Goal: Task Accomplishment & Management: Complete application form

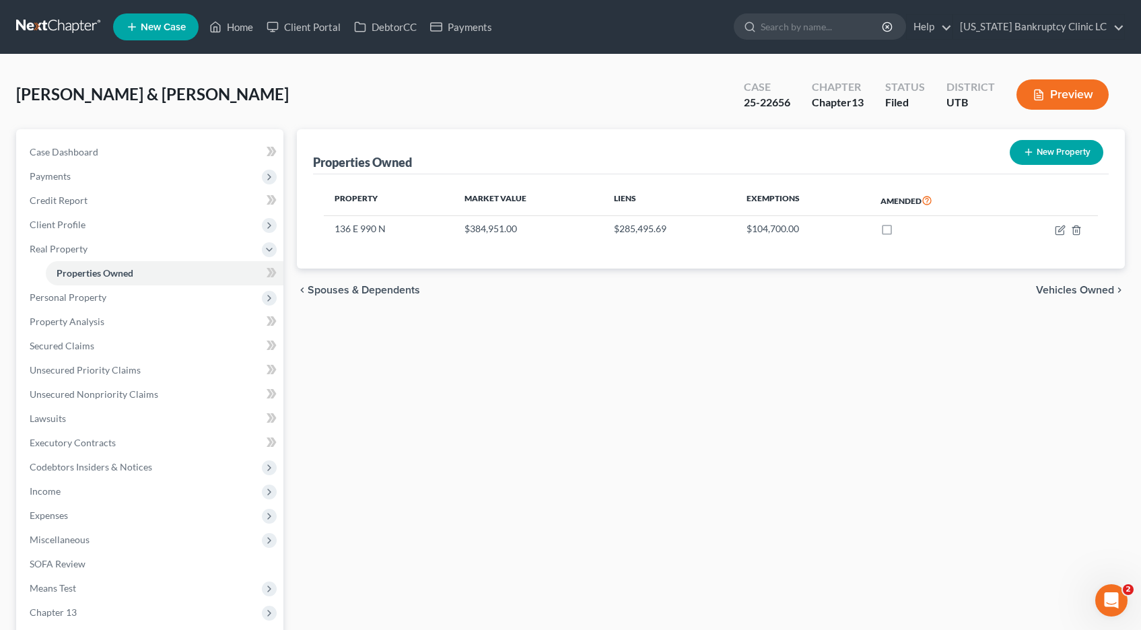
click at [45, 28] on link at bounding box center [59, 27] width 86 height 24
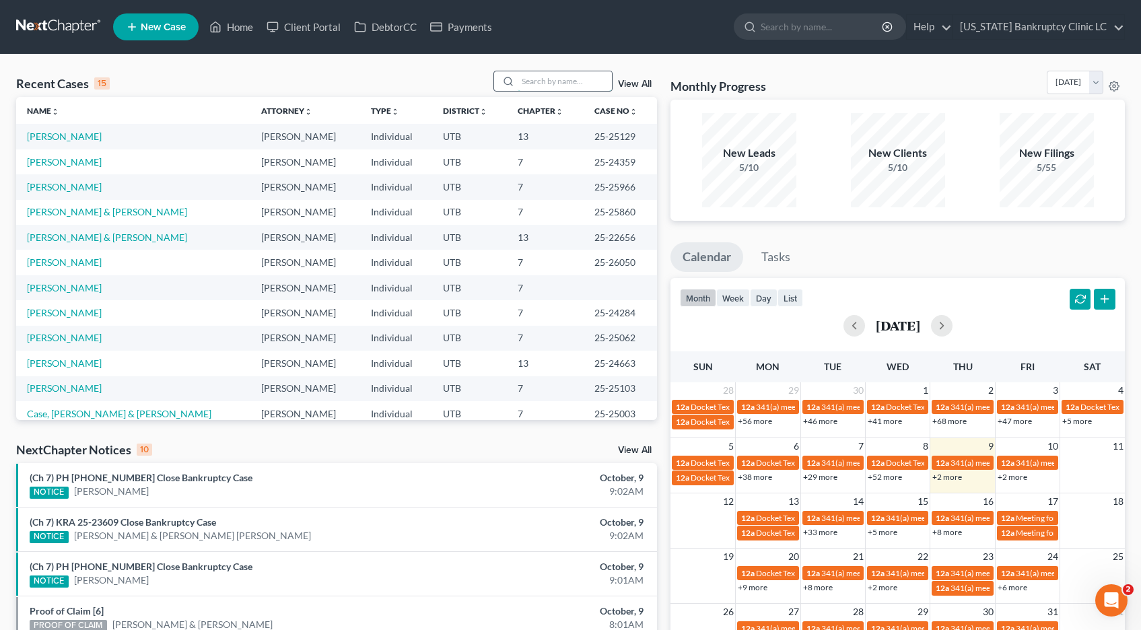
click at [555, 85] on input "search" at bounding box center [565, 81] width 94 height 20
type input "[PERSON_NAME]"
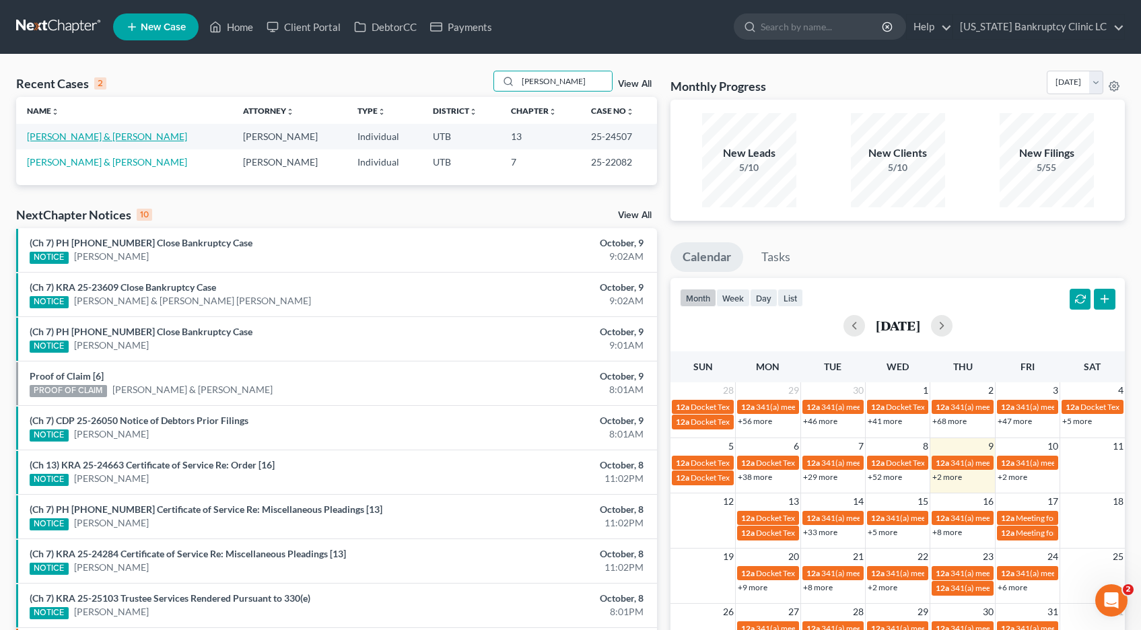
click at [63, 137] on link "[PERSON_NAME] & [PERSON_NAME]" at bounding box center [107, 136] width 160 height 11
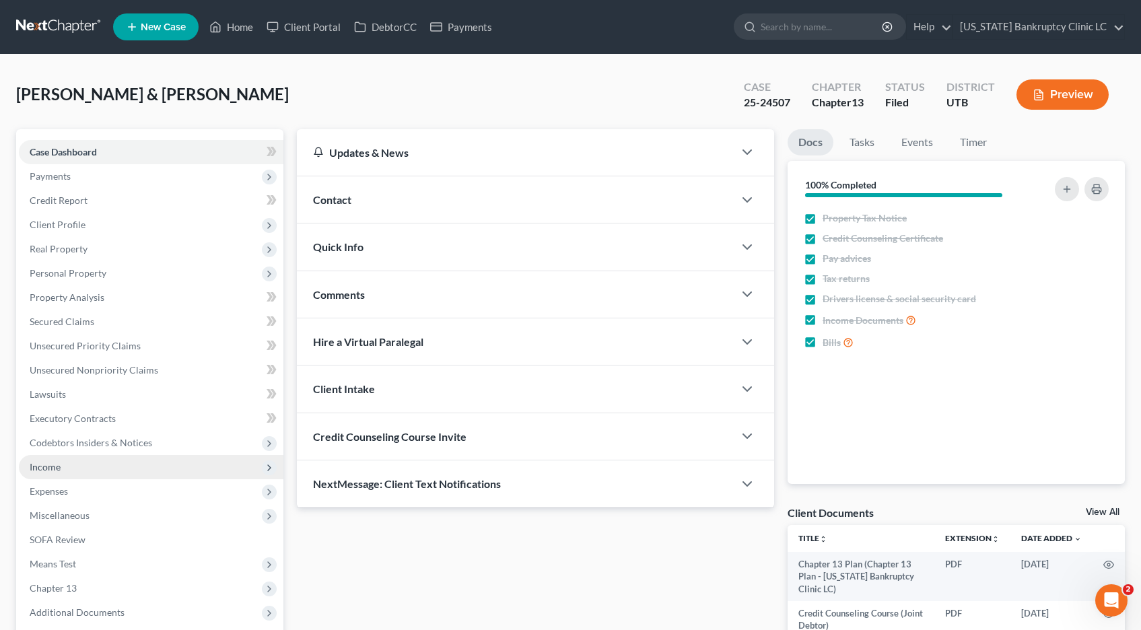
click at [57, 469] on span "Income" at bounding box center [45, 466] width 31 height 11
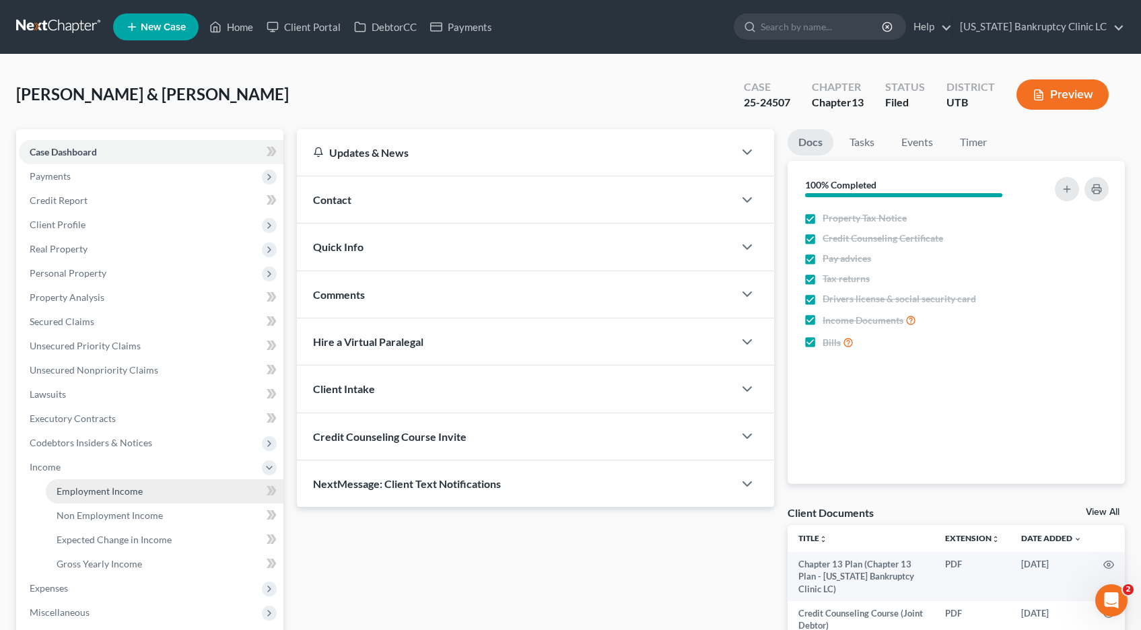
click at [64, 490] on span "Employment Income" at bounding box center [100, 490] width 86 height 11
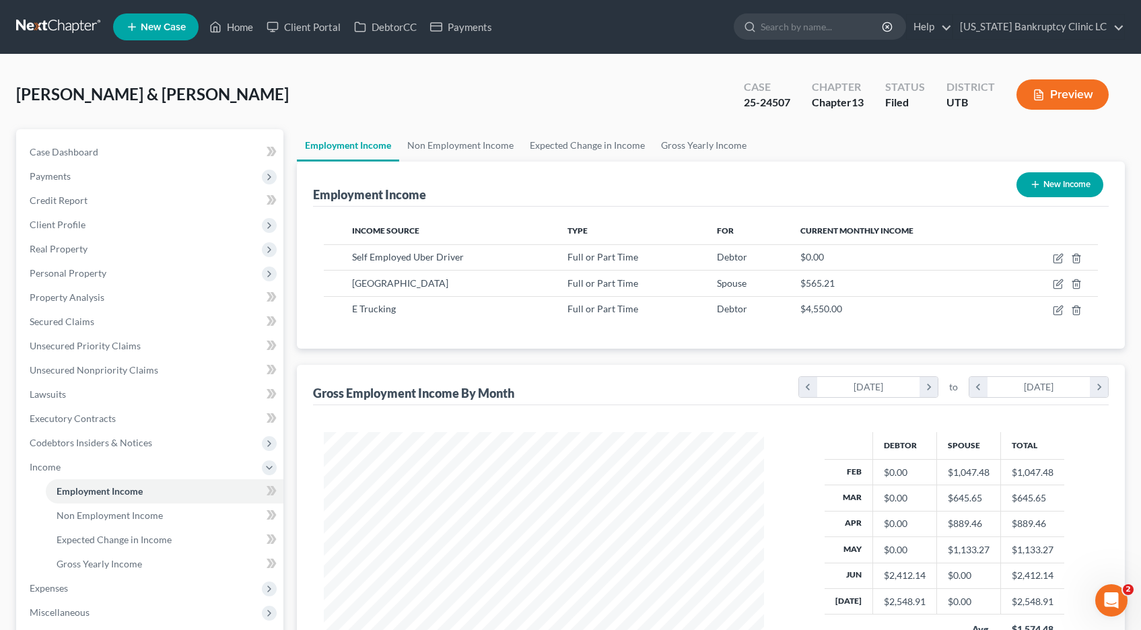
scroll to position [242, 468]
click at [1058, 286] on icon "button" at bounding box center [1058, 284] width 11 height 11
select select "0"
select select "46"
select select "0"
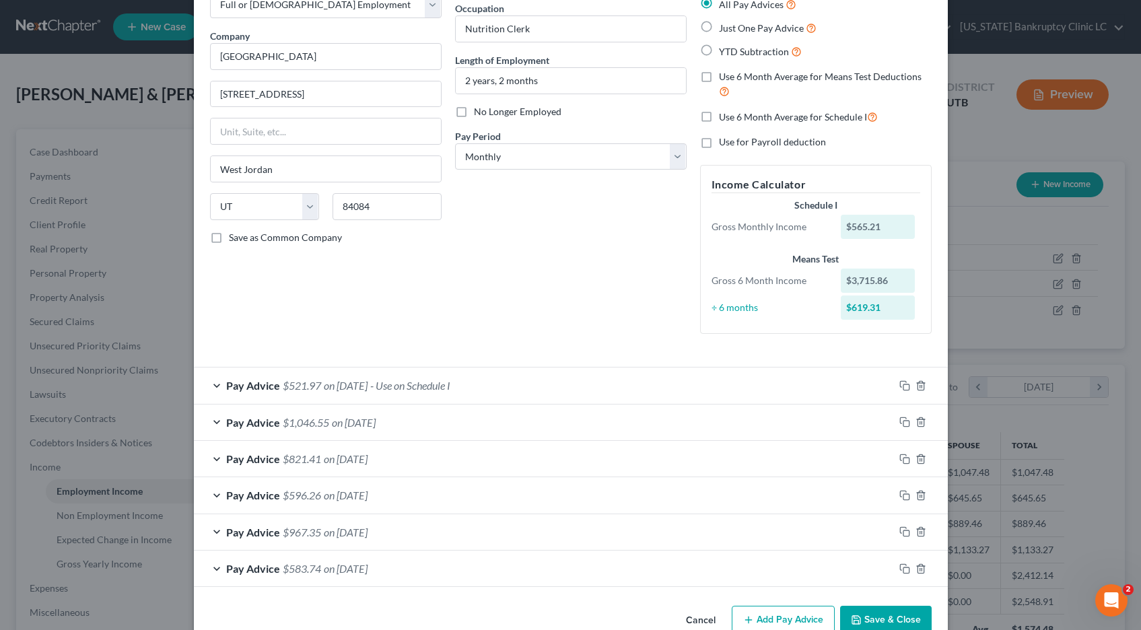
scroll to position [88, 0]
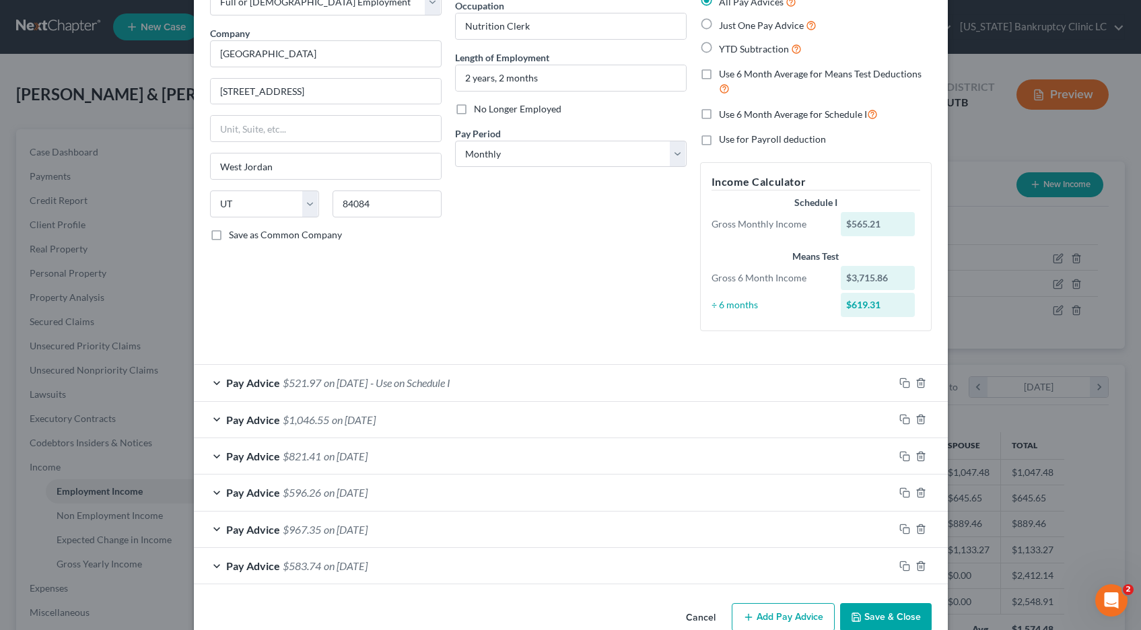
click at [218, 382] on div "Pay Advice $521.97 on [DATE] - Use on Schedule I" at bounding box center [544, 383] width 700 height 36
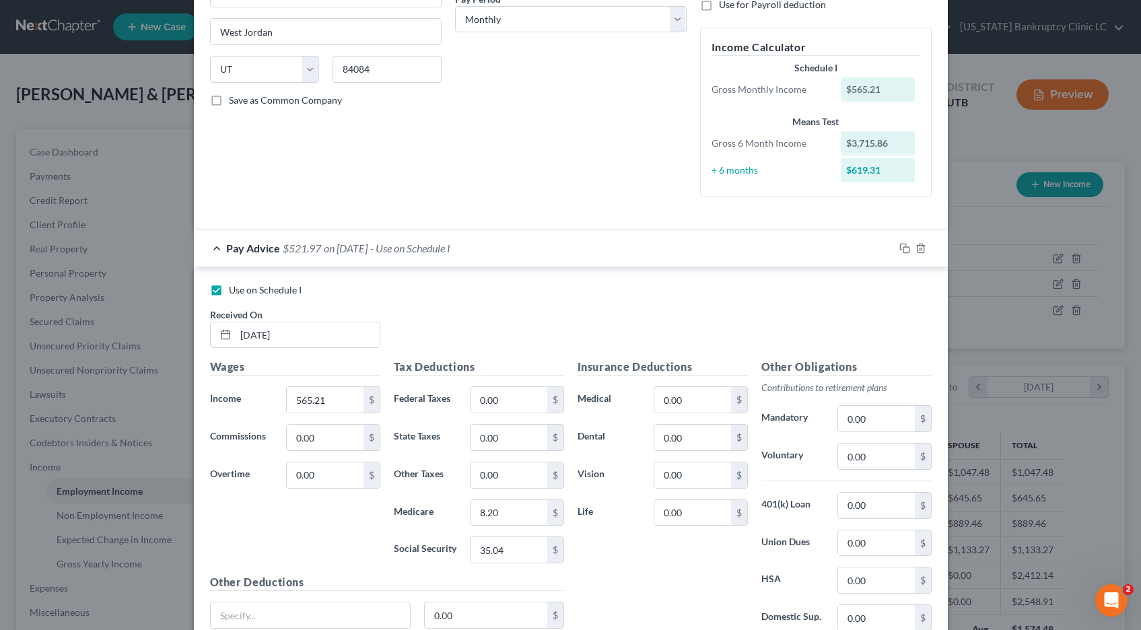
scroll to position [223, 0]
drag, startPoint x: 339, startPoint y: 400, endPoint x: 371, endPoint y: 400, distance: 31.6
click at [371, 400] on div "565.21 $" at bounding box center [333, 399] width 94 height 27
type input "694.55"
click at [510, 551] on input "35.04" at bounding box center [509, 550] width 76 height 26
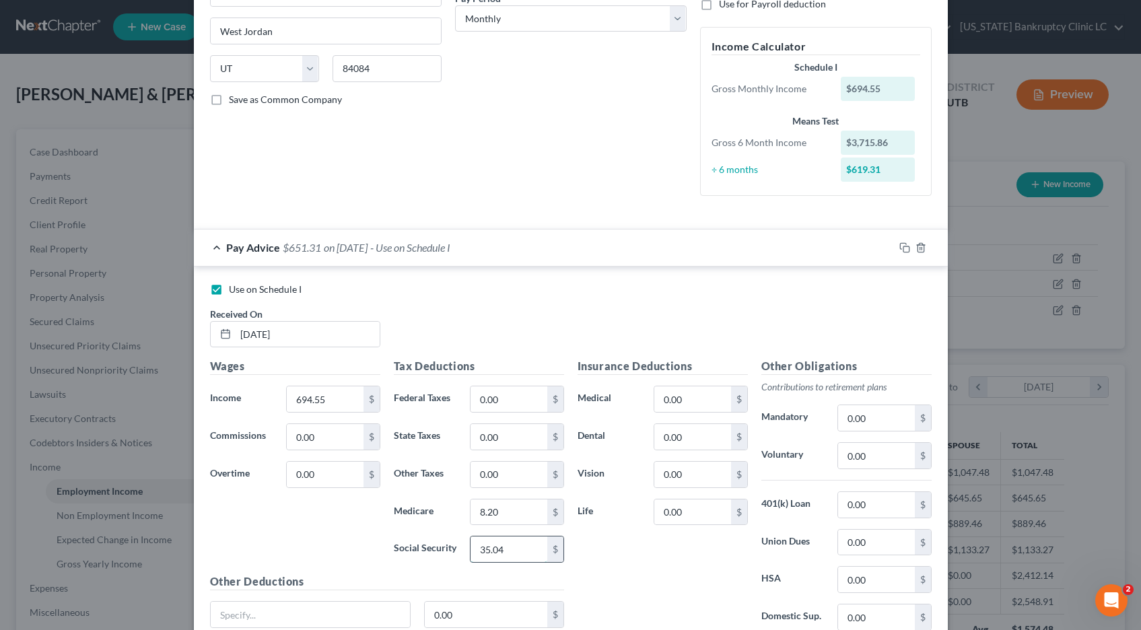
click at [510, 551] on input "35.04" at bounding box center [509, 550] width 76 height 26
type input "43.06"
click at [515, 514] on input "8.20" at bounding box center [509, 513] width 76 height 26
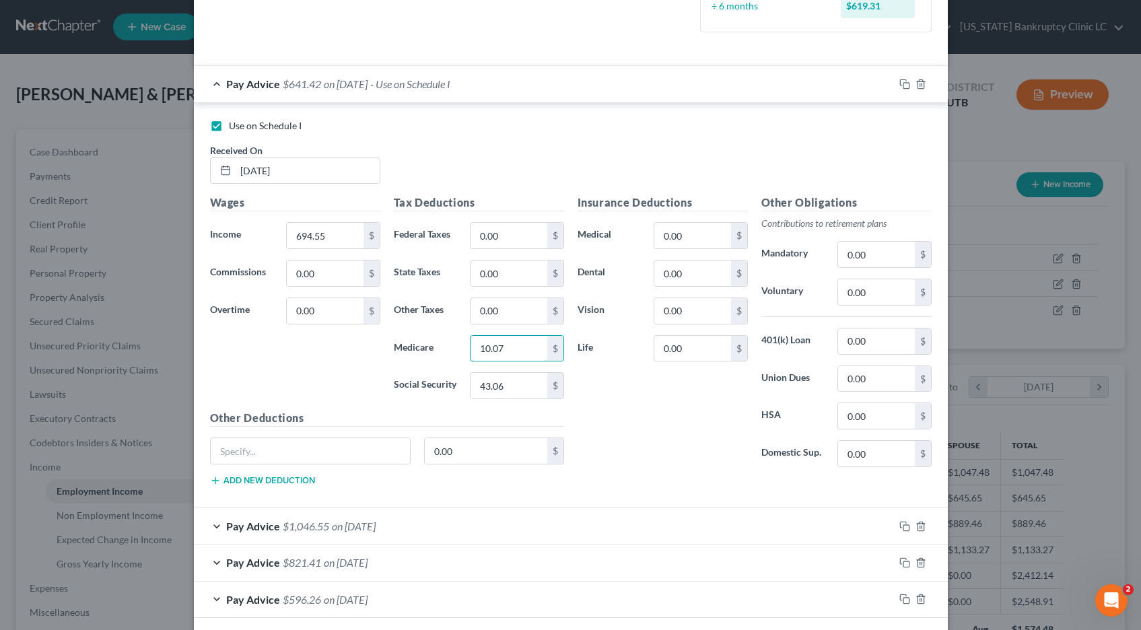
scroll to position [394, 0]
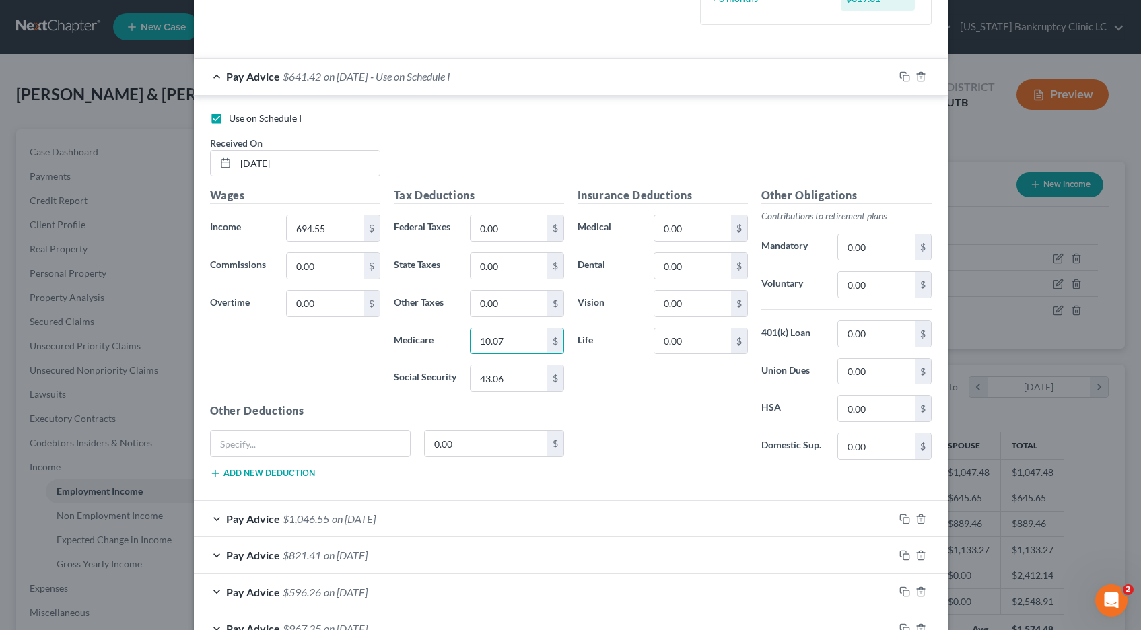
type input "10.07"
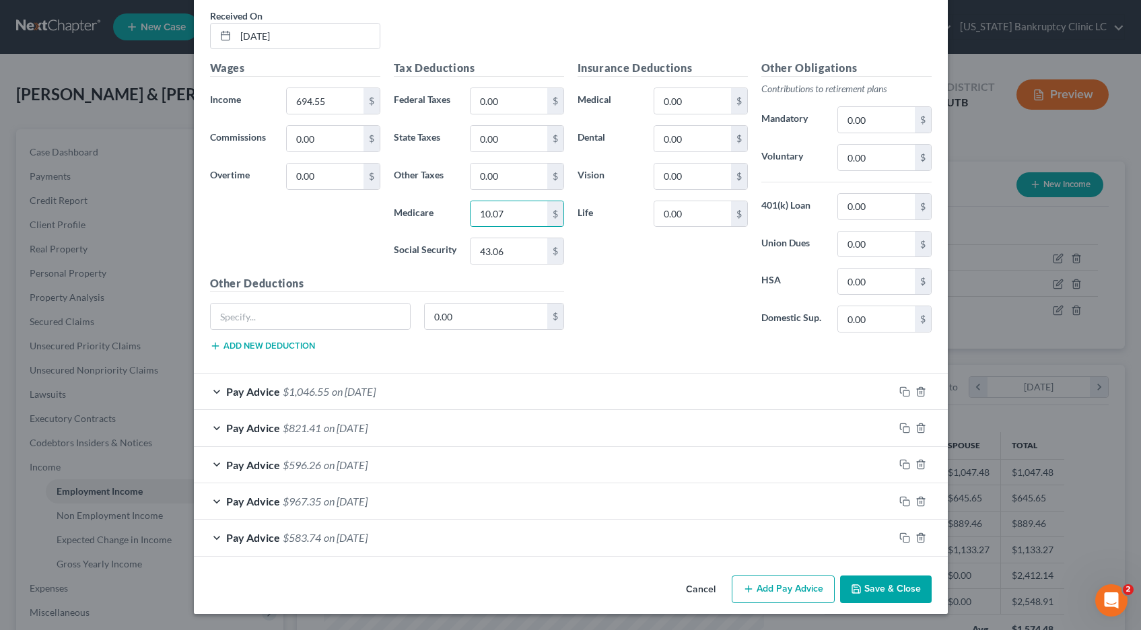
click at [898, 589] on button "Save & Close" at bounding box center [886, 590] width 92 height 28
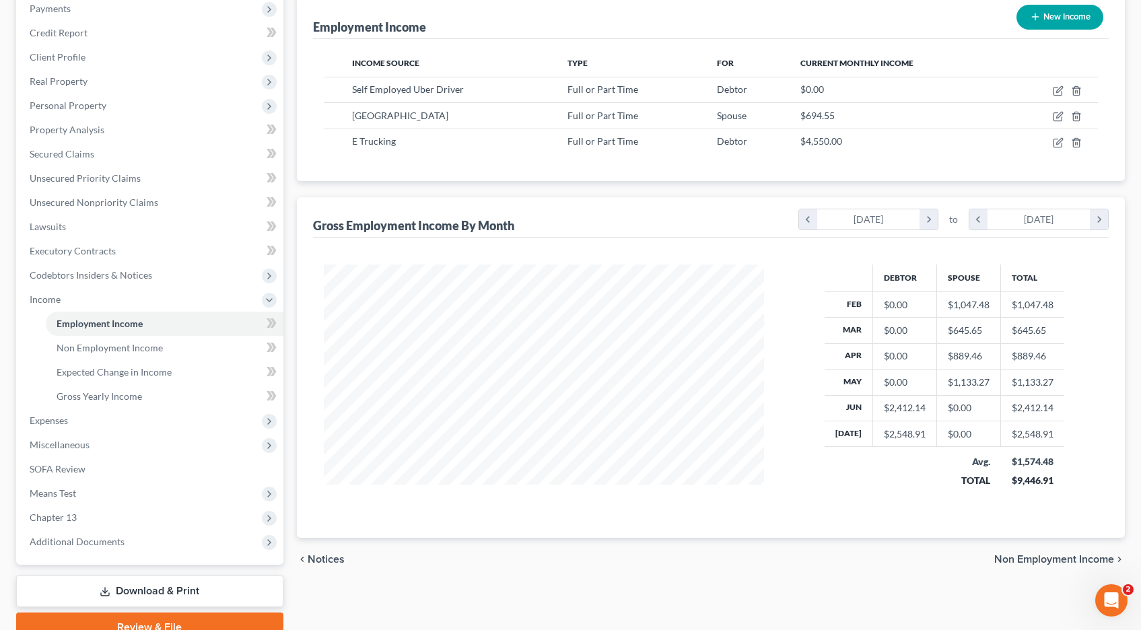
scroll to position [183, 0]
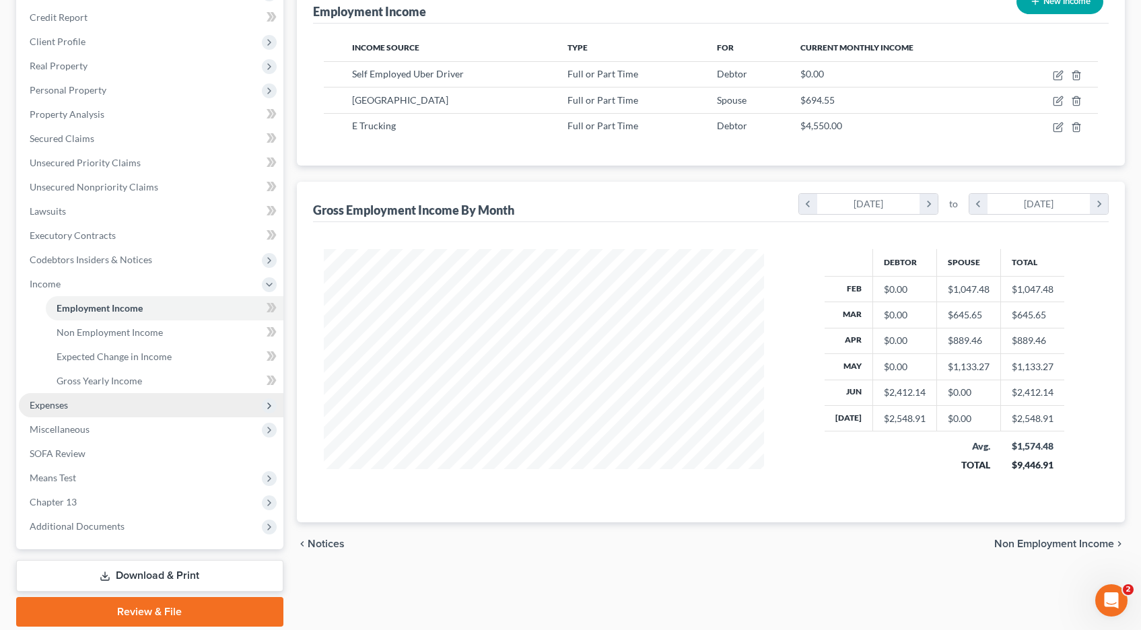
click at [39, 407] on span "Expenses" at bounding box center [49, 404] width 38 height 11
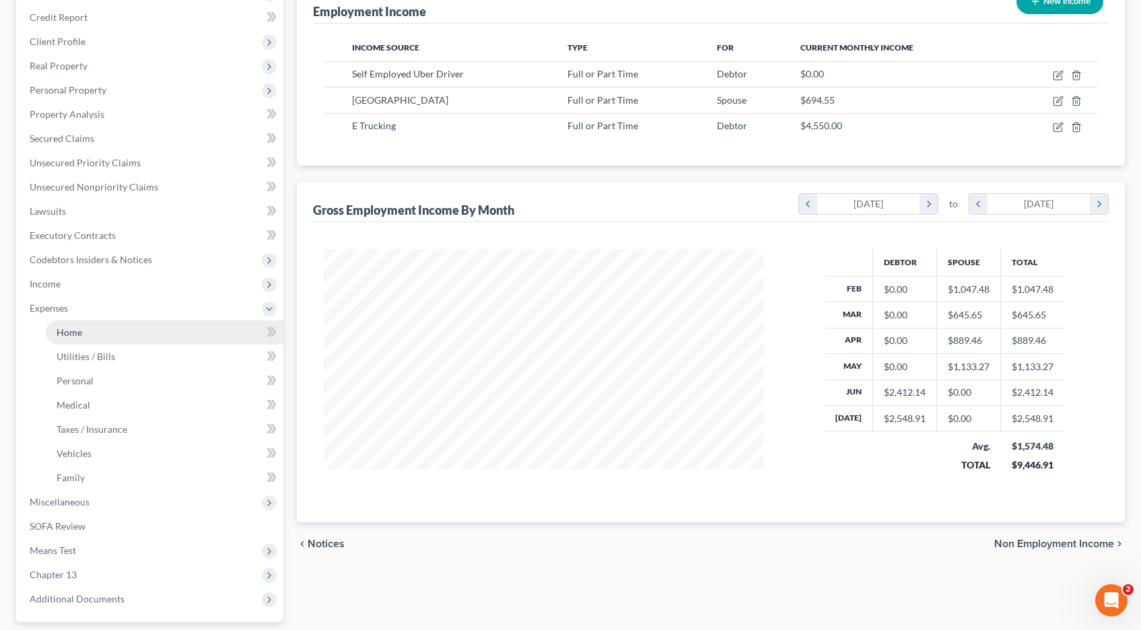
click at [91, 335] on link "Home" at bounding box center [165, 332] width 238 height 24
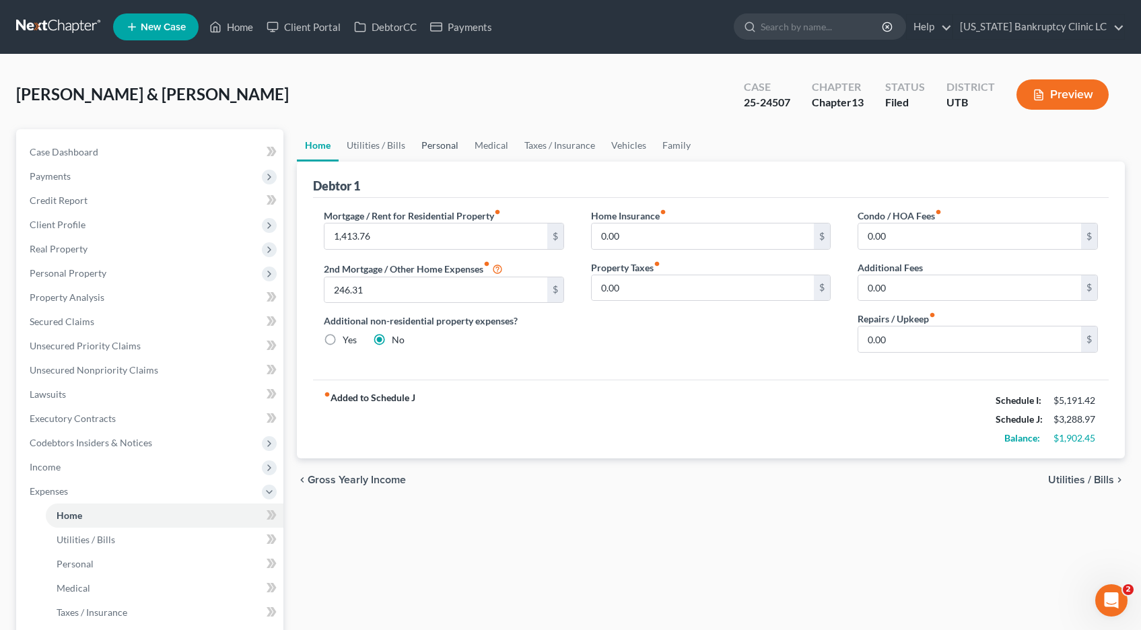
click at [440, 147] on link "Personal" at bounding box center [439, 145] width 53 height 32
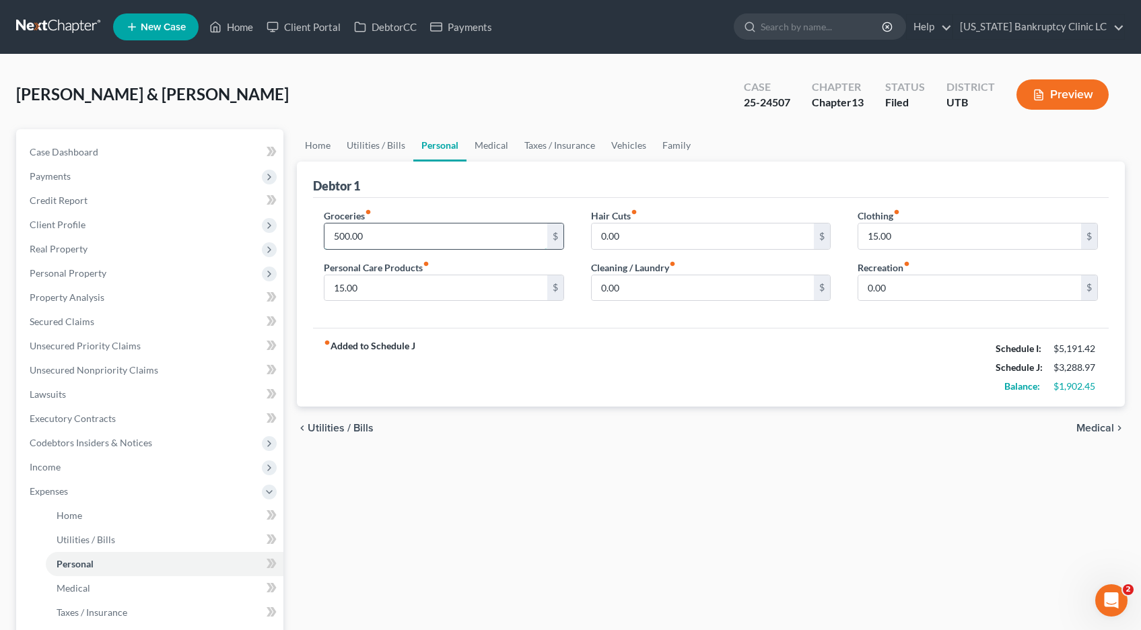
click at [380, 239] on input "500.00" at bounding box center [436, 237] width 223 height 26
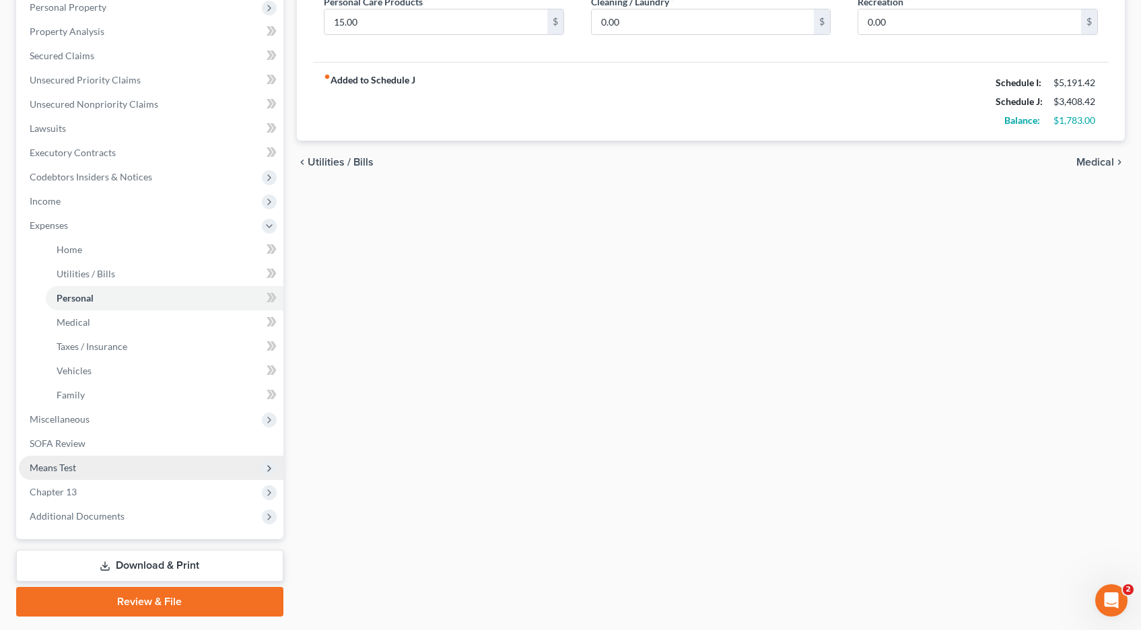
scroll to position [304, 0]
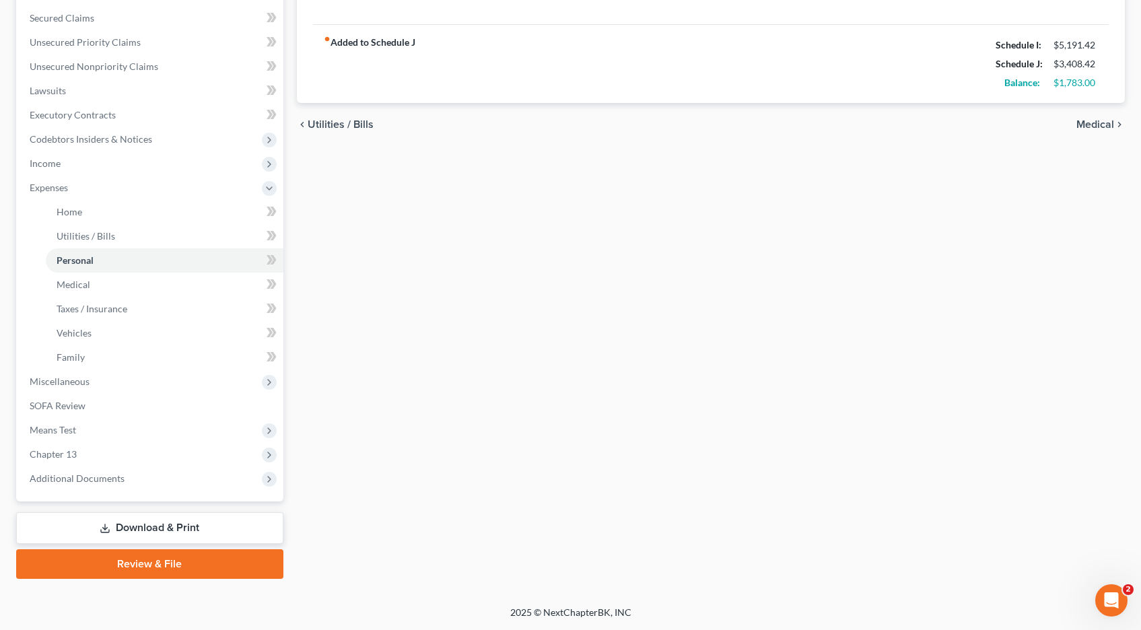
type input "619.45"
click at [135, 526] on link "Download & Print" at bounding box center [149, 528] width 267 height 32
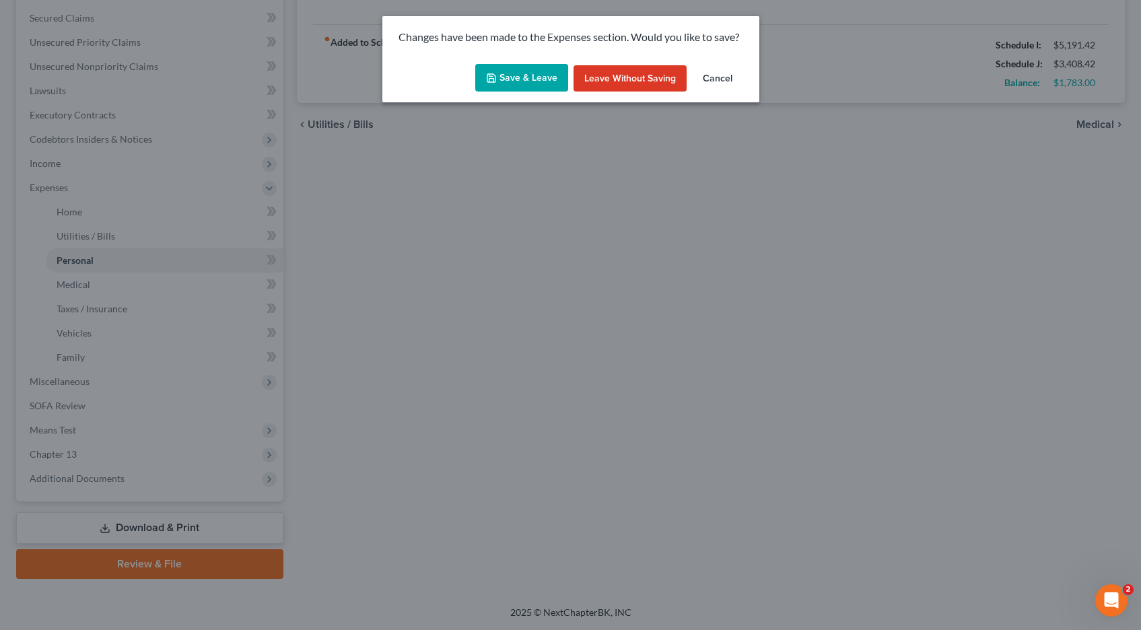
click at [529, 76] on button "Save & Leave" at bounding box center [521, 78] width 93 height 28
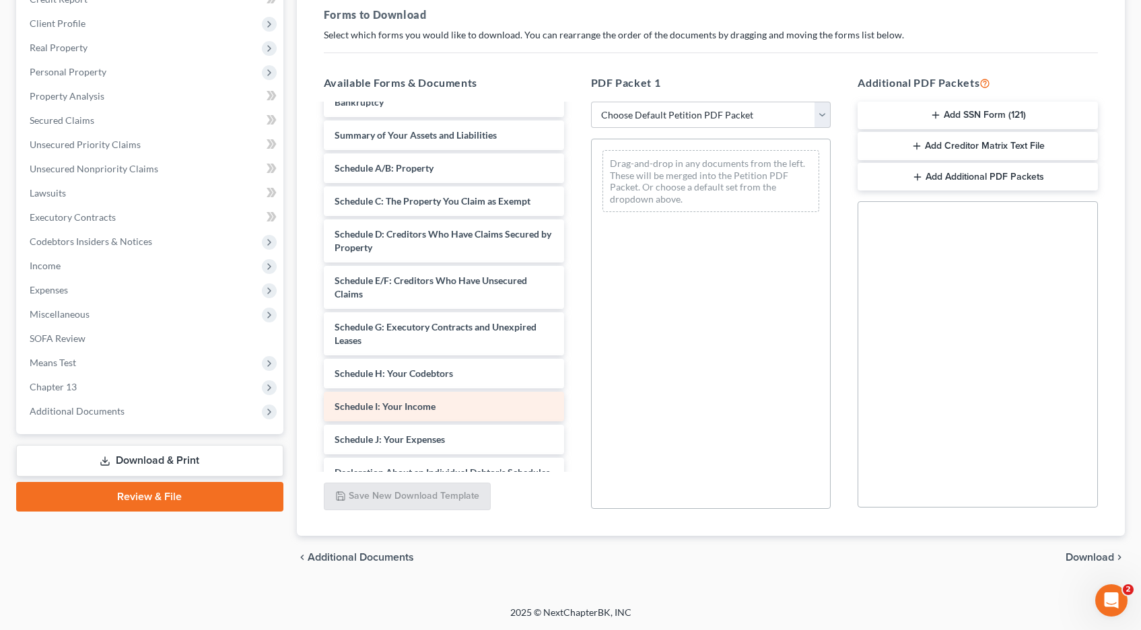
scroll to position [144, 0]
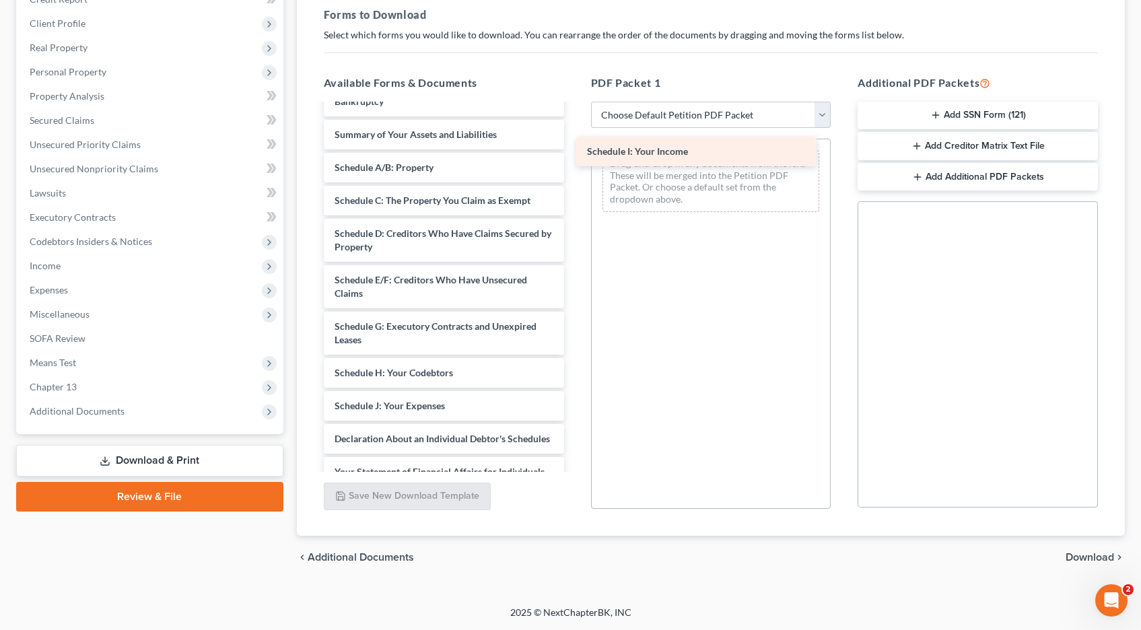
drag, startPoint x: 378, startPoint y: 407, endPoint x: 631, endPoint y: 153, distance: 358.5
click at [575, 153] on div "Schedule I: Your Income Chapter 13 Plan (Chapter 13 Plan - [US_STATE] Bankruptc…" at bounding box center [444, 326] width 262 height 731
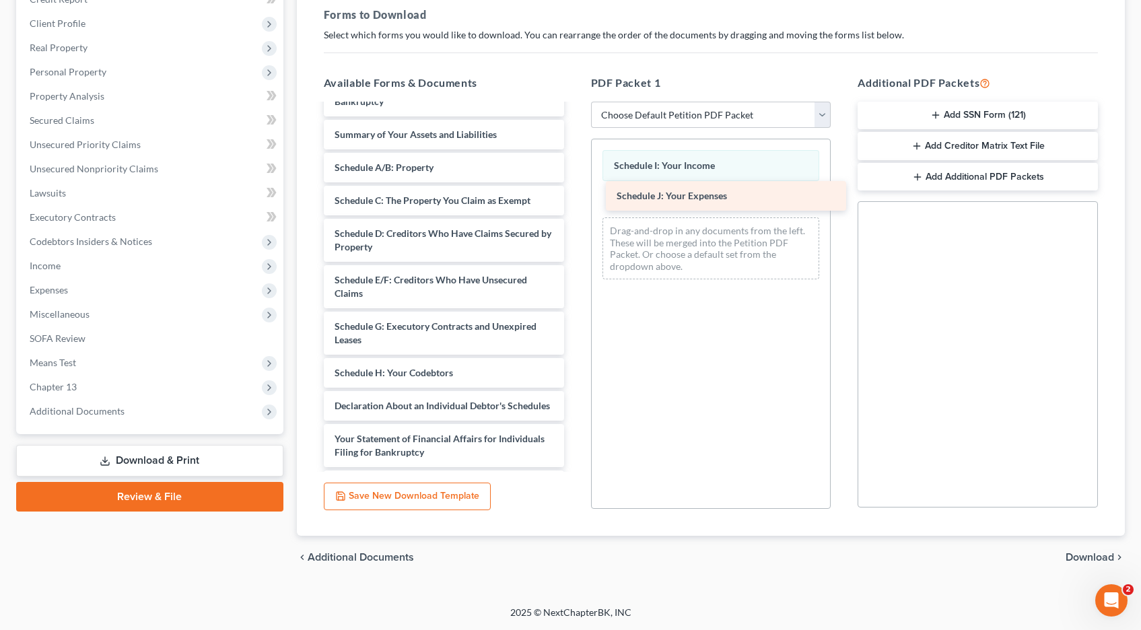
drag, startPoint x: 372, startPoint y: 409, endPoint x: 653, endPoint y: 201, distance: 350.0
click at [575, 201] on div "Schedule J: Your Expenses Chapter 13 Plan (Chapter 13 Plan - [US_STATE] Bankrup…" at bounding box center [444, 310] width 262 height 698
click at [1087, 556] on span "Download" at bounding box center [1090, 557] width 48 height 11
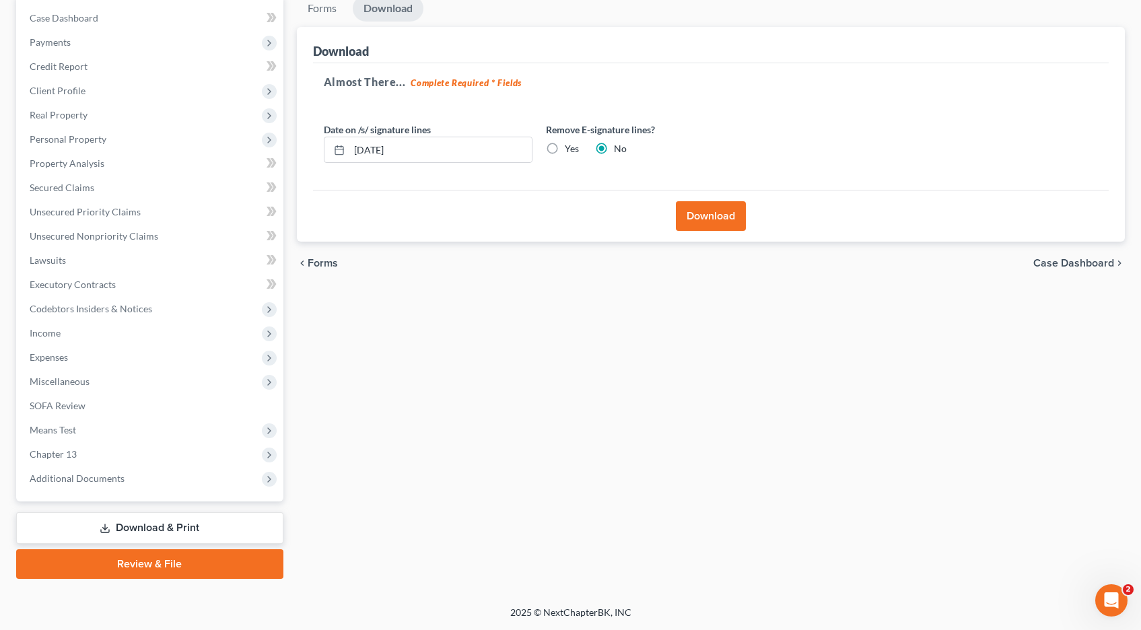
click at [696, 215] on button "Download" at bounding box center [711, 216] width 70 height 30
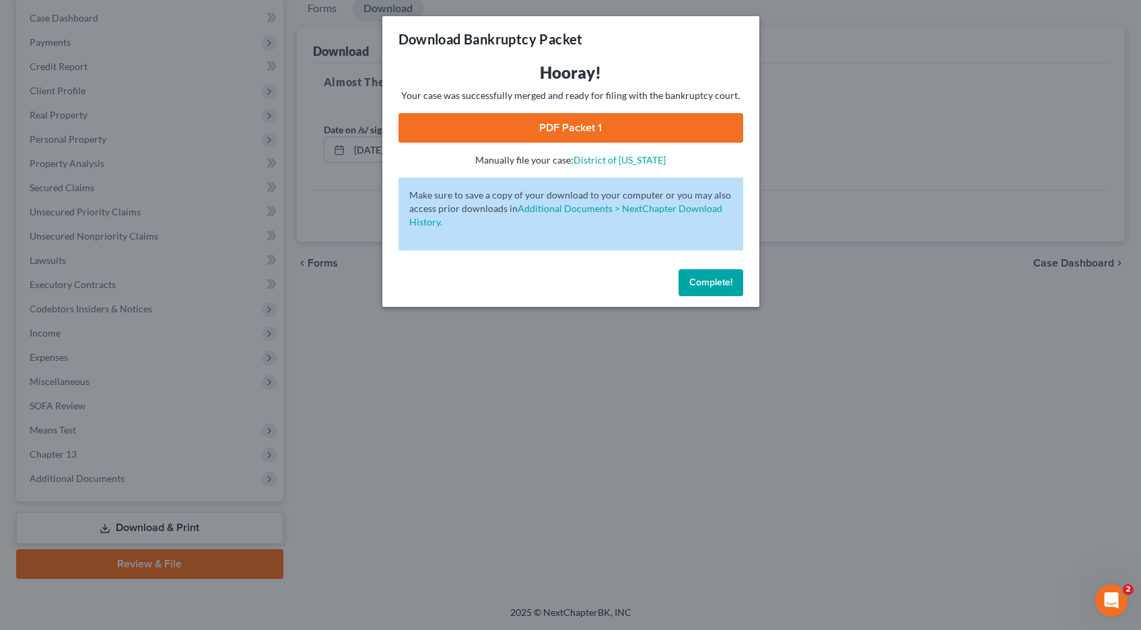
click at [518, 129] on link "PDF Packet 1" at bounding box center [571, 128] width 345 height 30
